Goal: Task Accomplishment & Management: Use online tool/utility

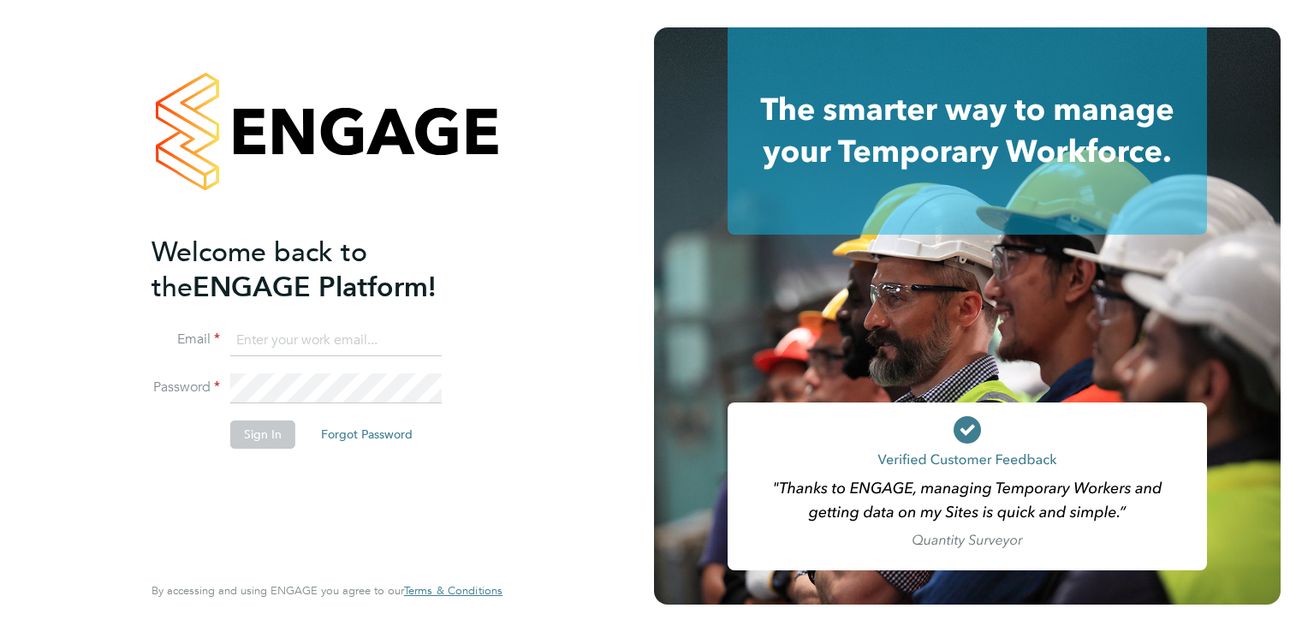
type input "ncc@pretiumresourcing.co.uk"
click at [270, 426] on button "Sign In" at bounding box center [262, 433] width 65 height 27
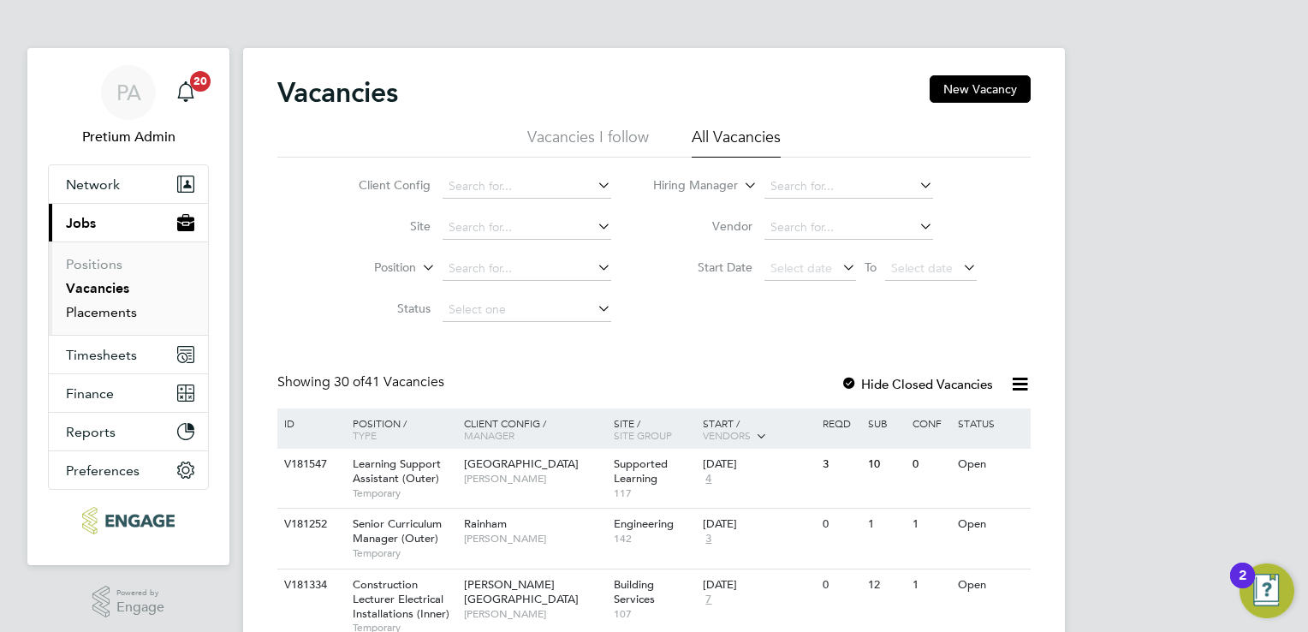
click at [129, 309] on link "Placements" at bounding box center [101, 312] width 71 height 16
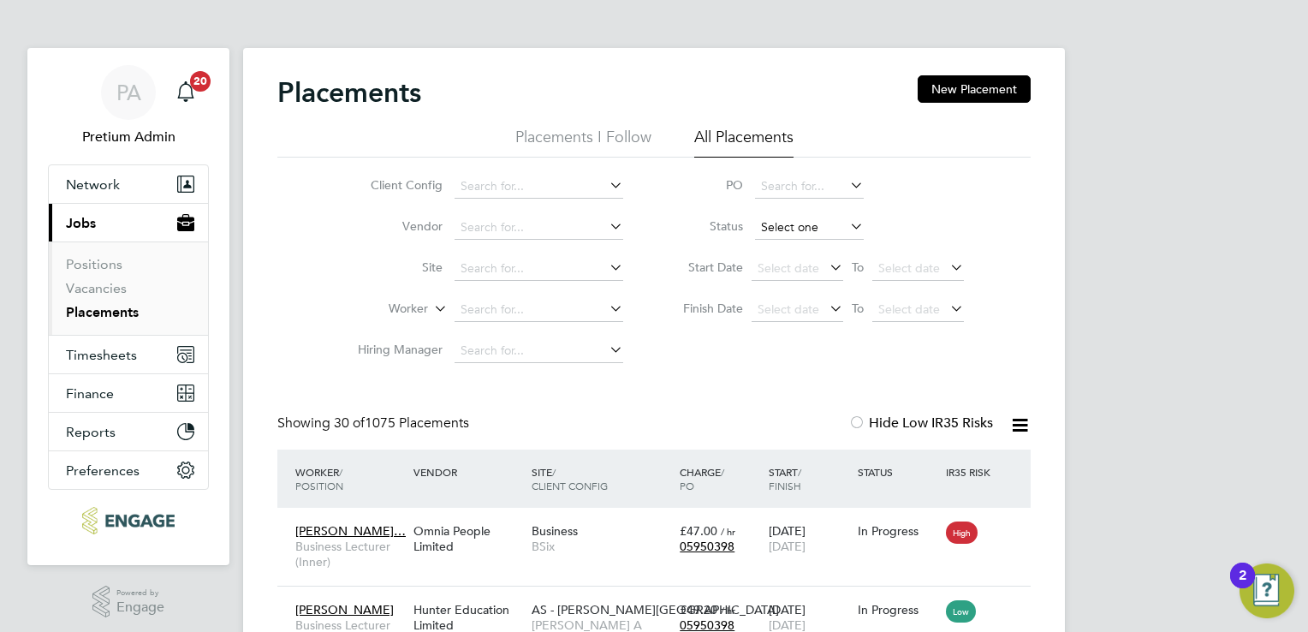
click at [825, 234] on input at bounding box center [809, 228] width 109 height 24
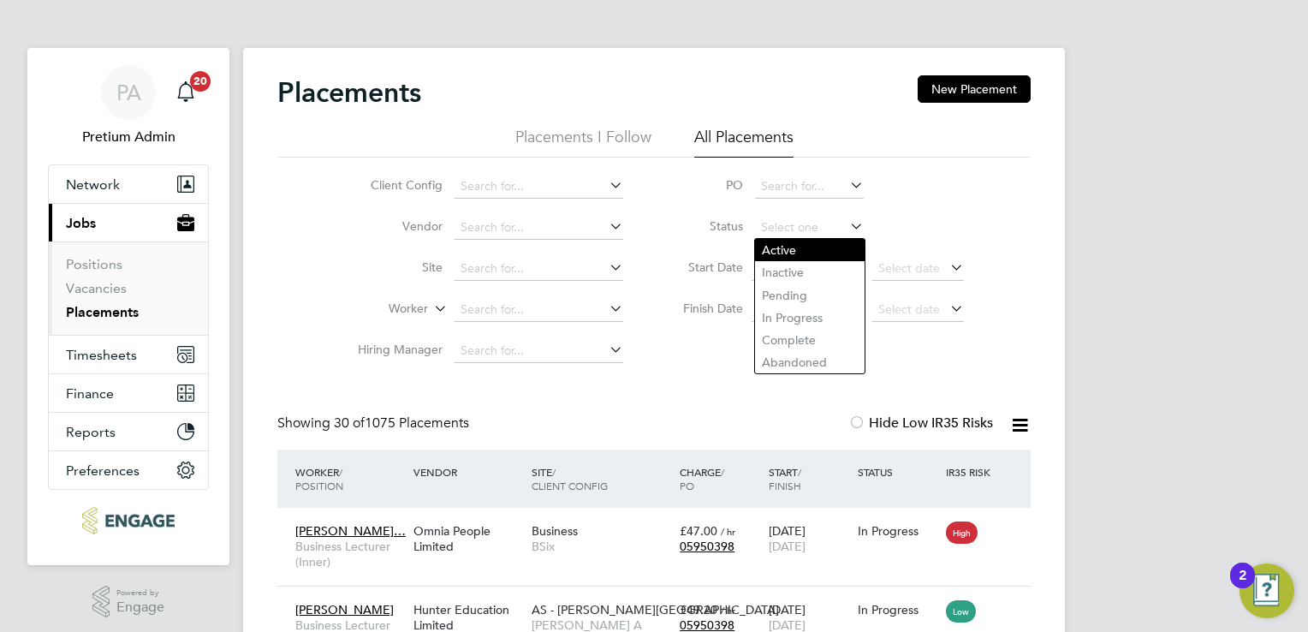
click at [795, 253] on li "Active" at bounding box center [810, 250] width 110 height 22
type input "Active"
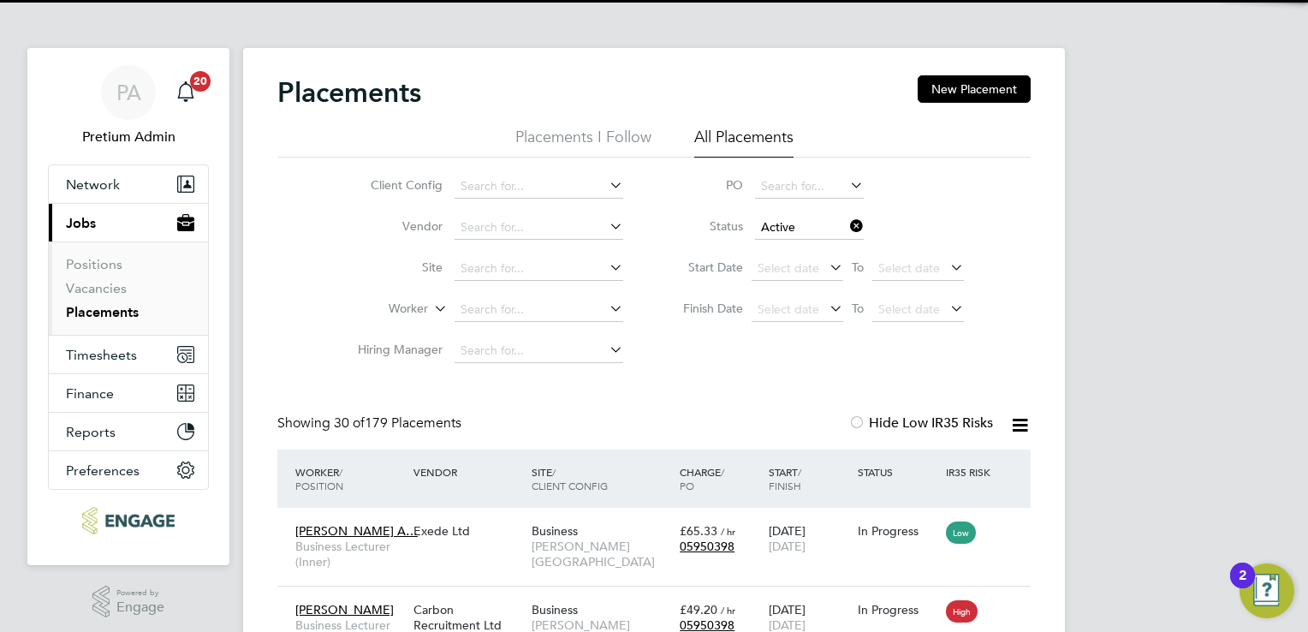
click at [1017, 422] on icon at bounding box center [1019, 424] width 21 height 21
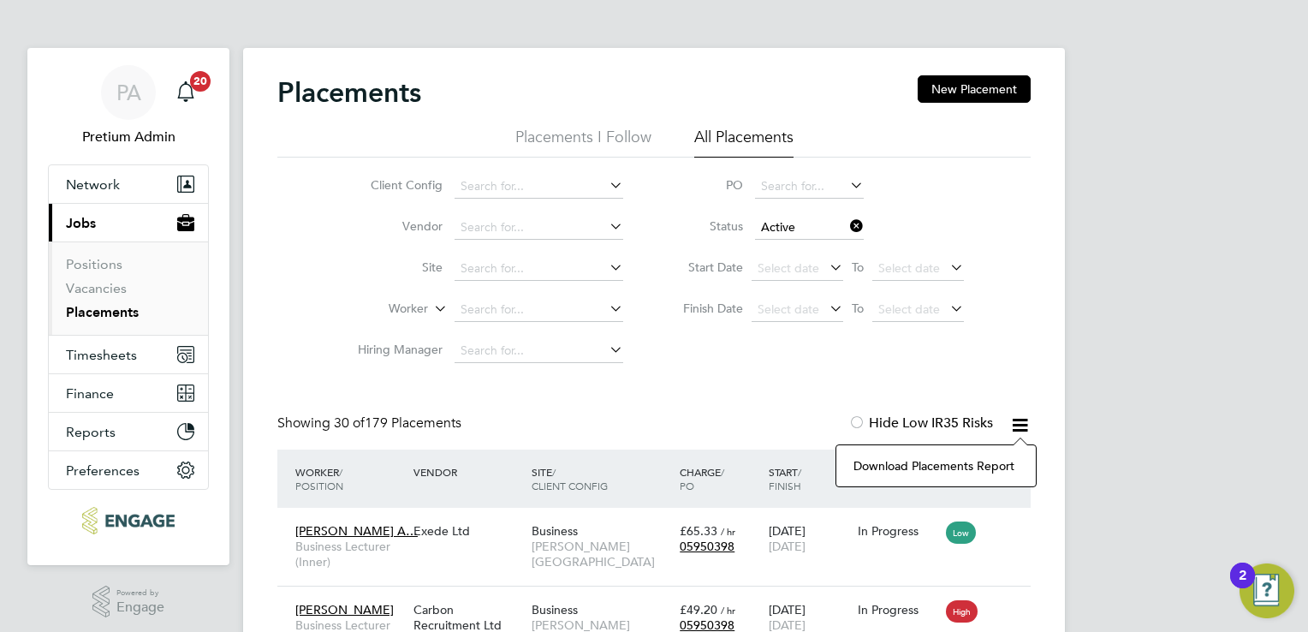
click at [928, 463] on li "Download Placements Report" at bounding box center [936, 466] width 182 height 24
